Goal: Find specific page/section: Find specific page/section

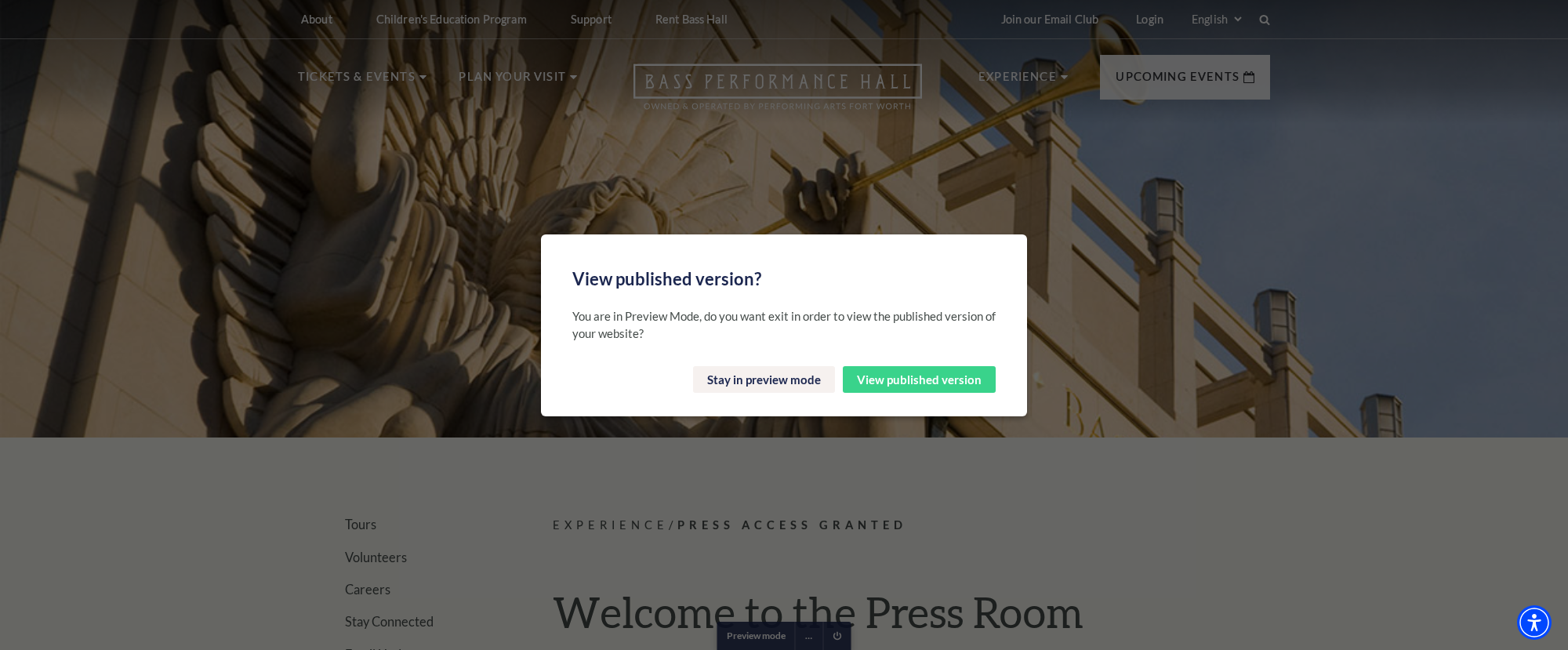
scroll to position [2, 0]
click at [905, 375] on button "View published version" at bounding box center [919, 379] width 153 height 26
